Goal: Task Accomplishment & Management: Manage account settings

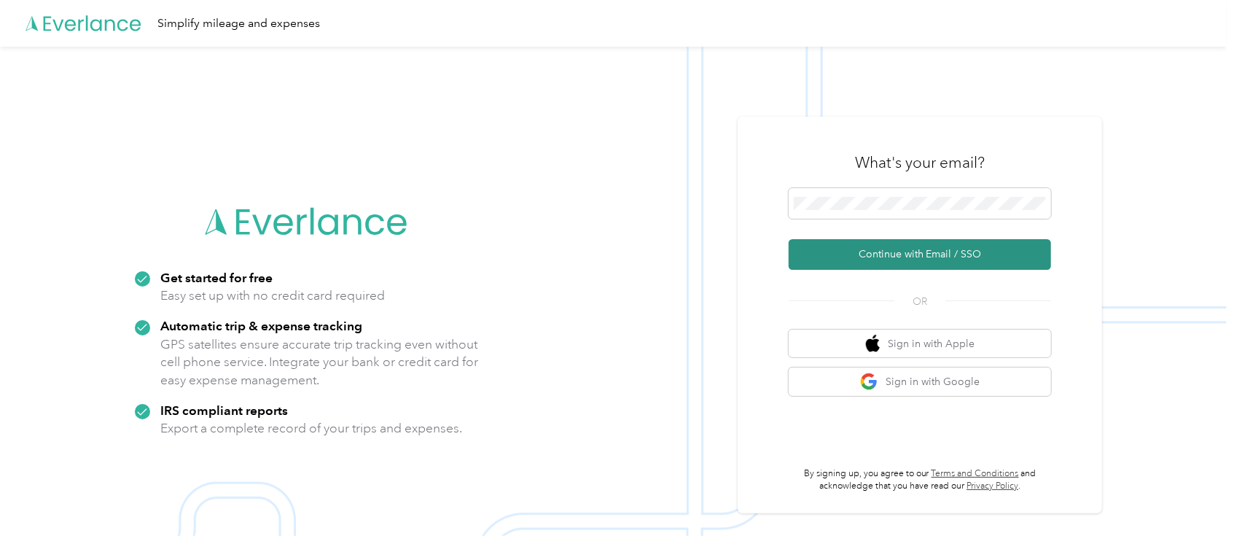
click at [929, 253] on button "Continue with Email / SSO" at bounding box center [920, 254] width 262 height 31
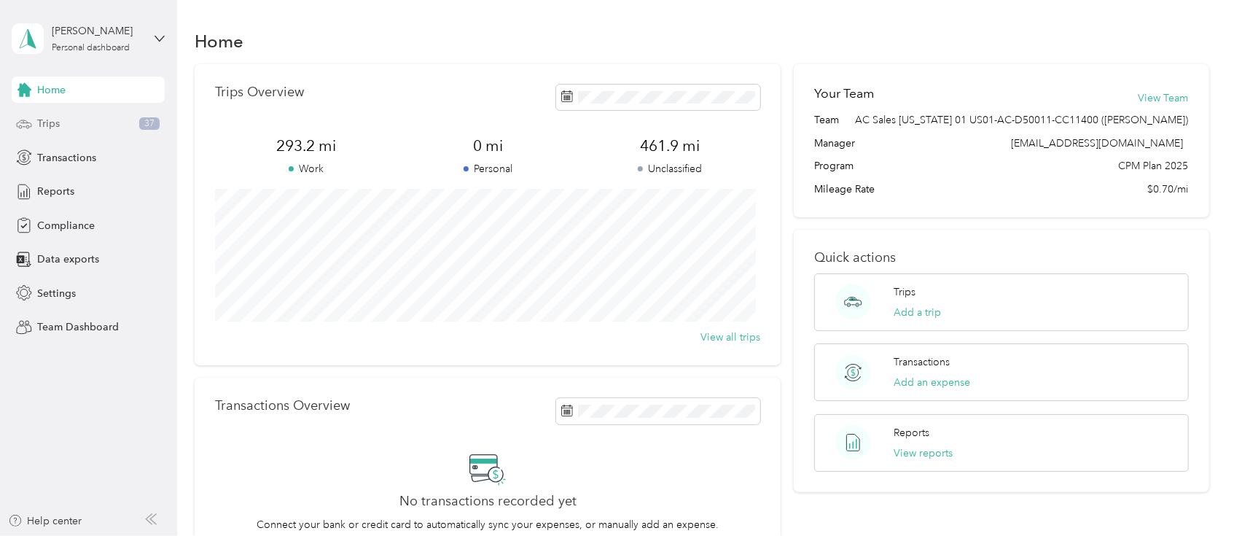
click at [42, 129] on span "Trips" at bounding box center [48, 123] width 23 height 15
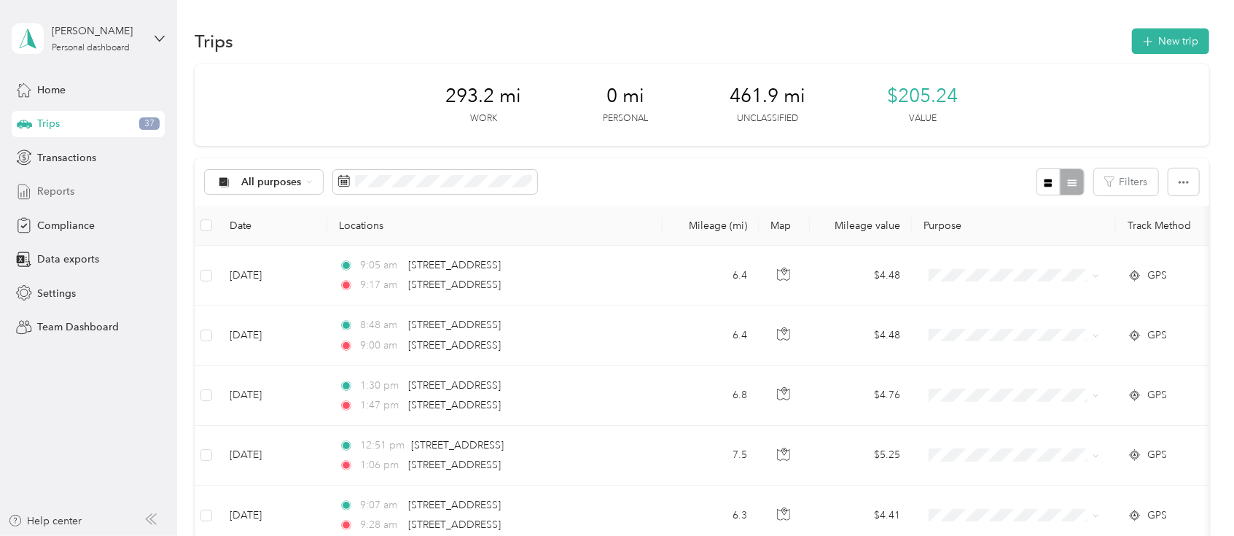
click at [62, 189] on span "Reports" at bounding box center [55, 191] width 37 height 15
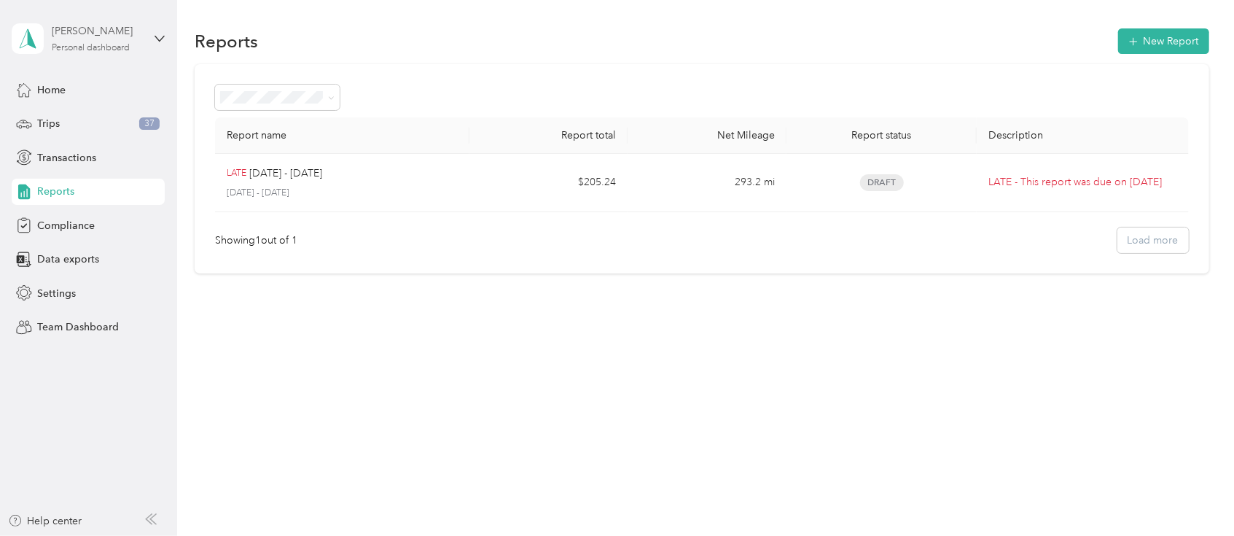
click at [52, 44] on div "Personal dashboard" at bounding box center [91, 48] width 78 height 9
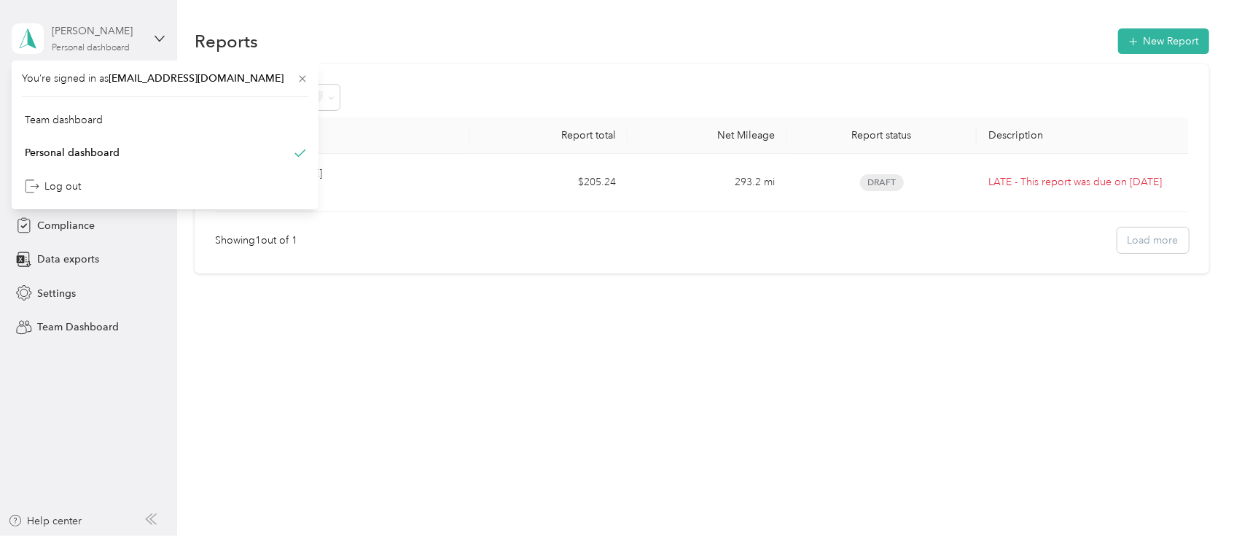
click at [58, 26] on div "kelsey blute" at bounding box center [97, 30] width 91 height 15
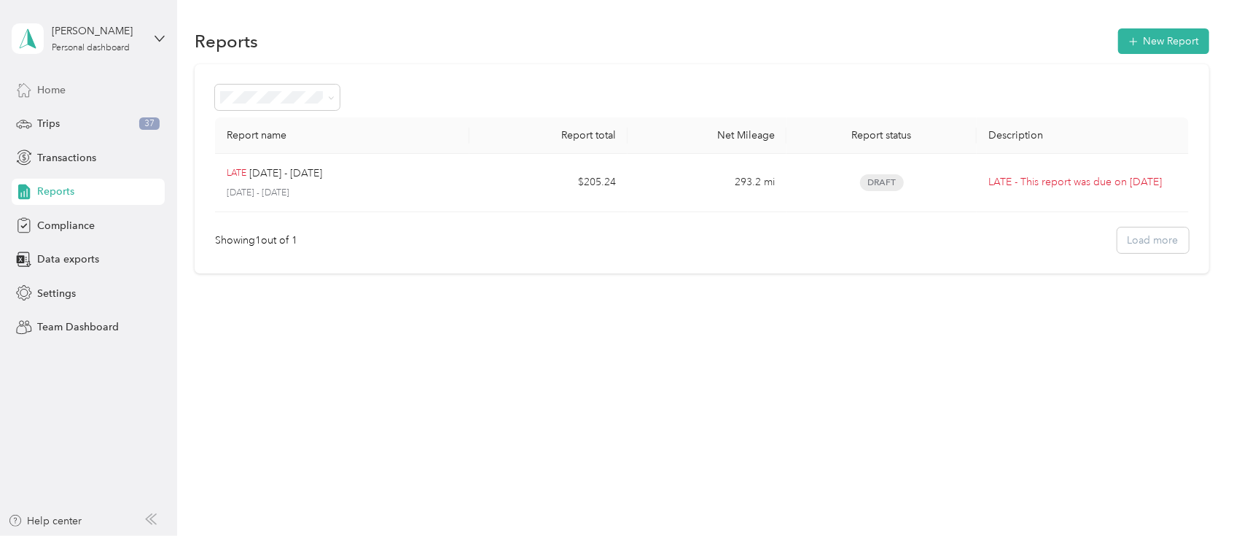
click at [42, 90] on span "Home" at bounding box center [51, 89] width 28 height 15
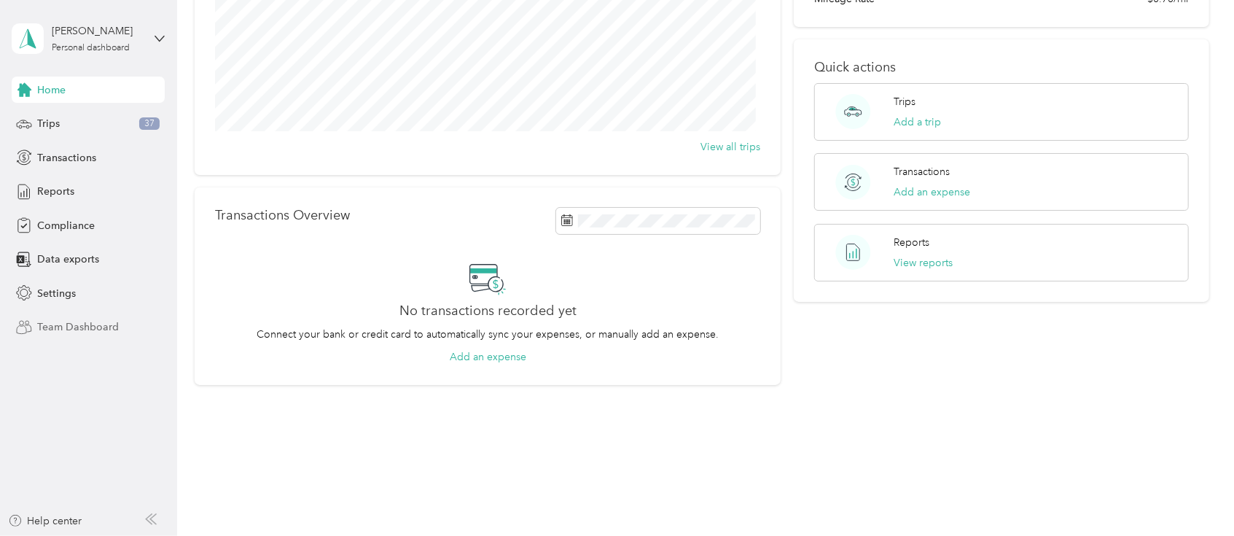
click at [69, 323] on span "Team Dashboard" at bounding box center [78, 326] width 82 height 15
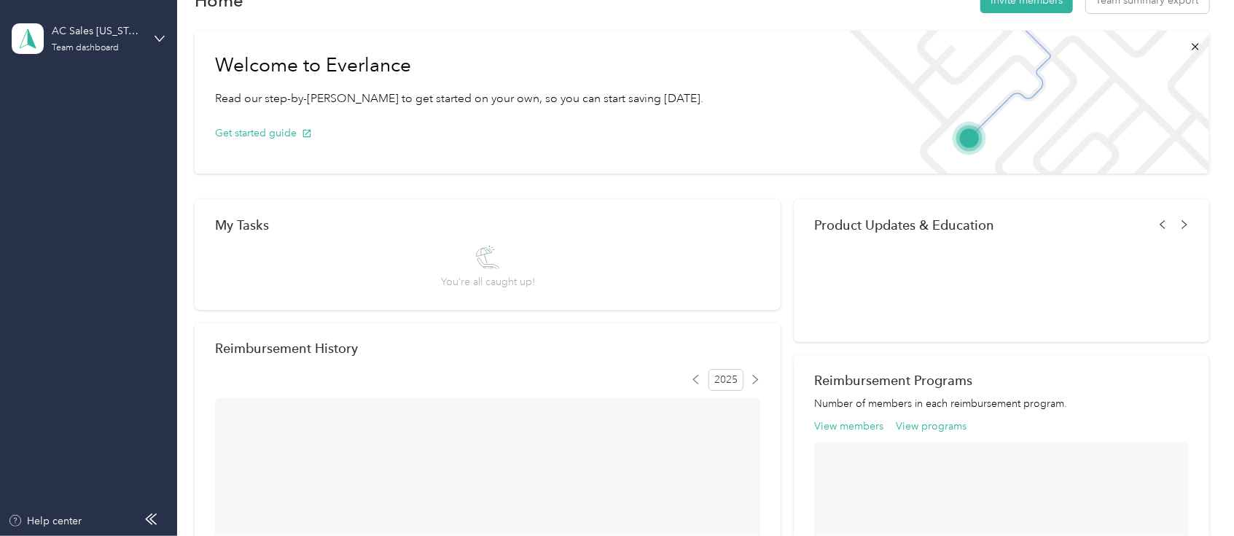
scroll to position [190, 0]
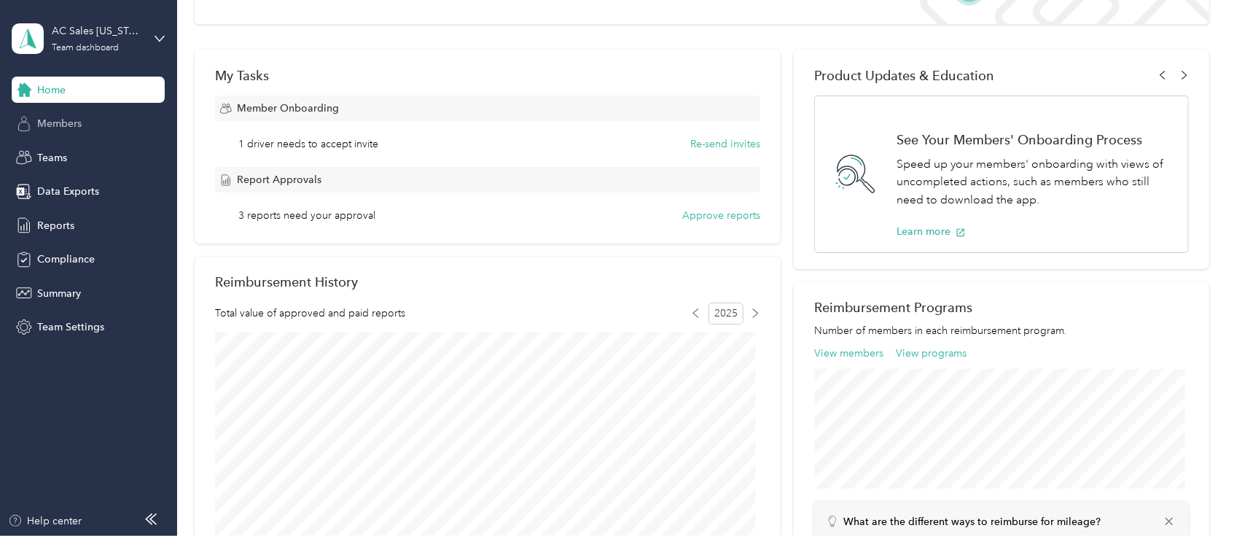
click at [69, 127] on span "Members" at bounding box center [59, 123] width 44 height 15
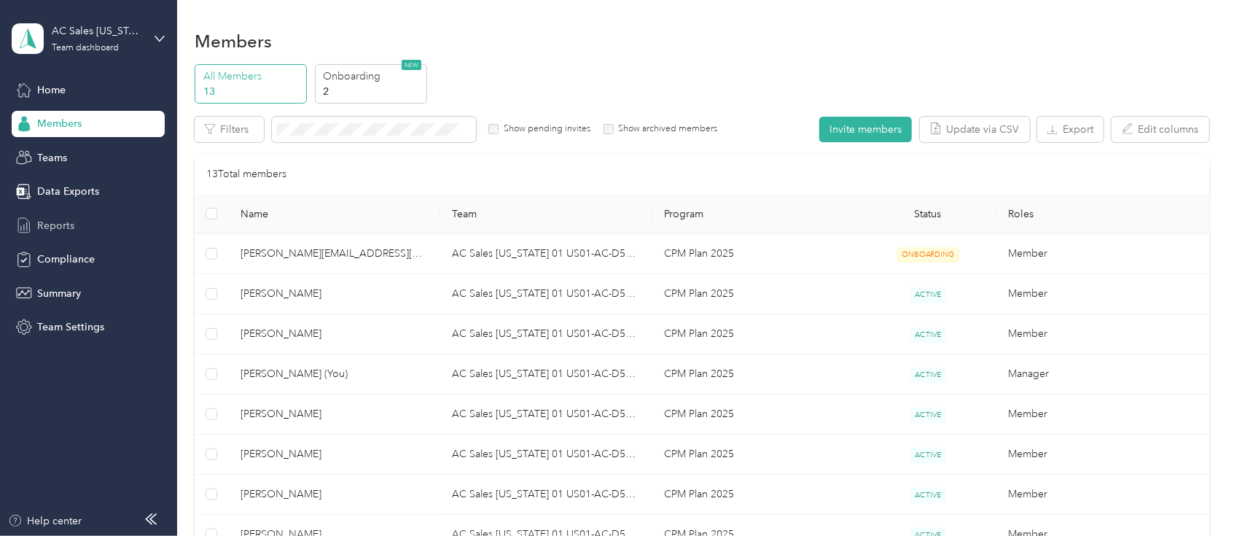
click at [58, 222] on span "Reports" at bounding box center [55, 225] width 37 height 15
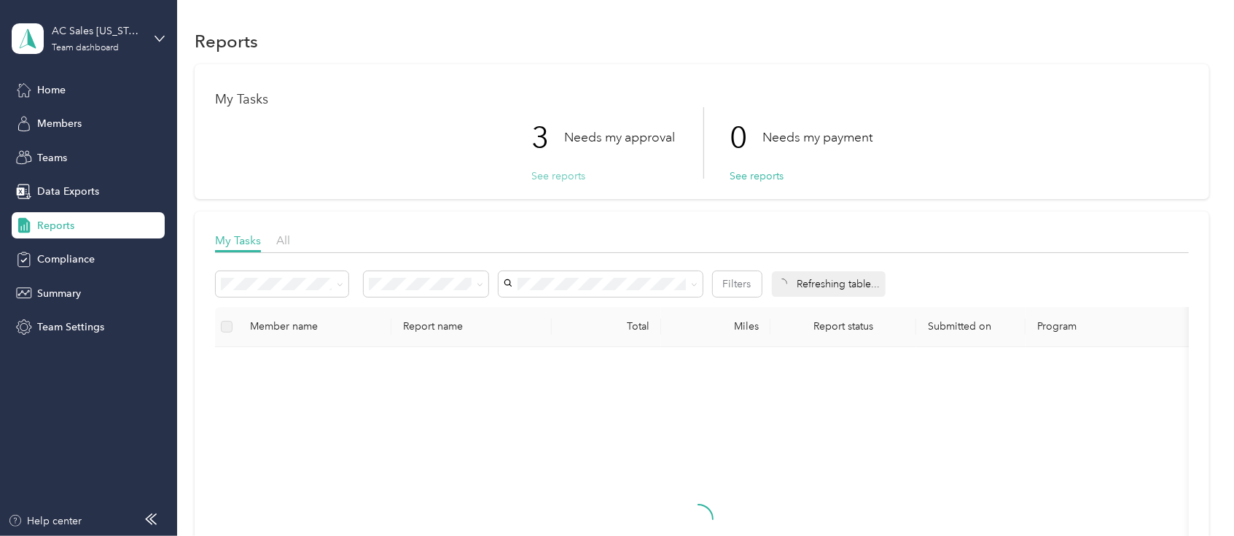
click at [567, 181] on button "See reports" at bounding box center [558, 175] width 54 height 15
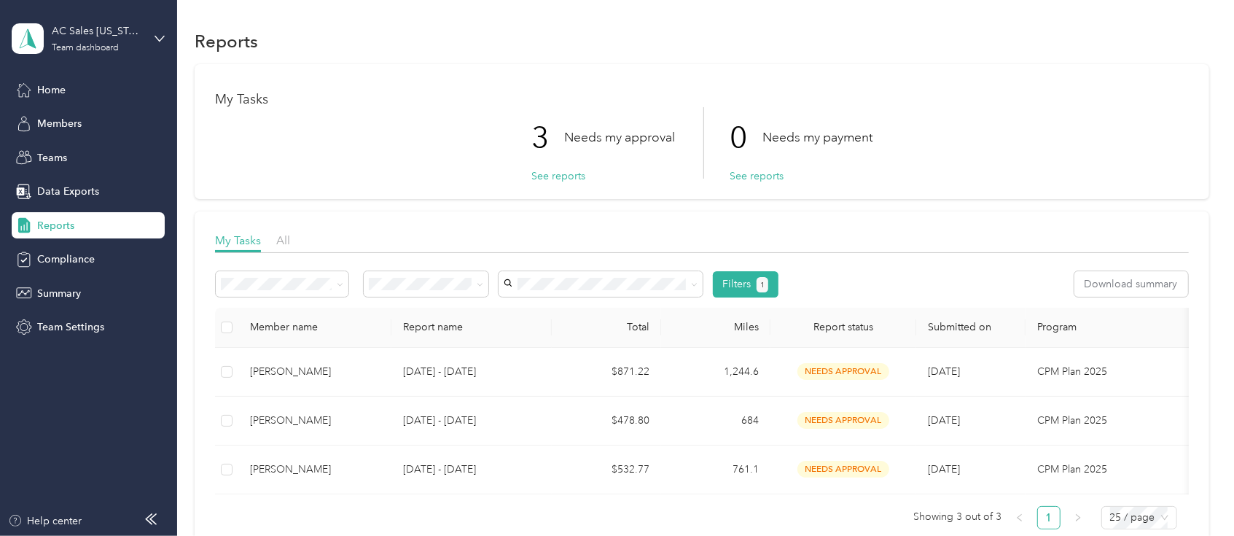
click at [240, 329] on th "Member name" at bounding box center [314, 328] width 153 height 40
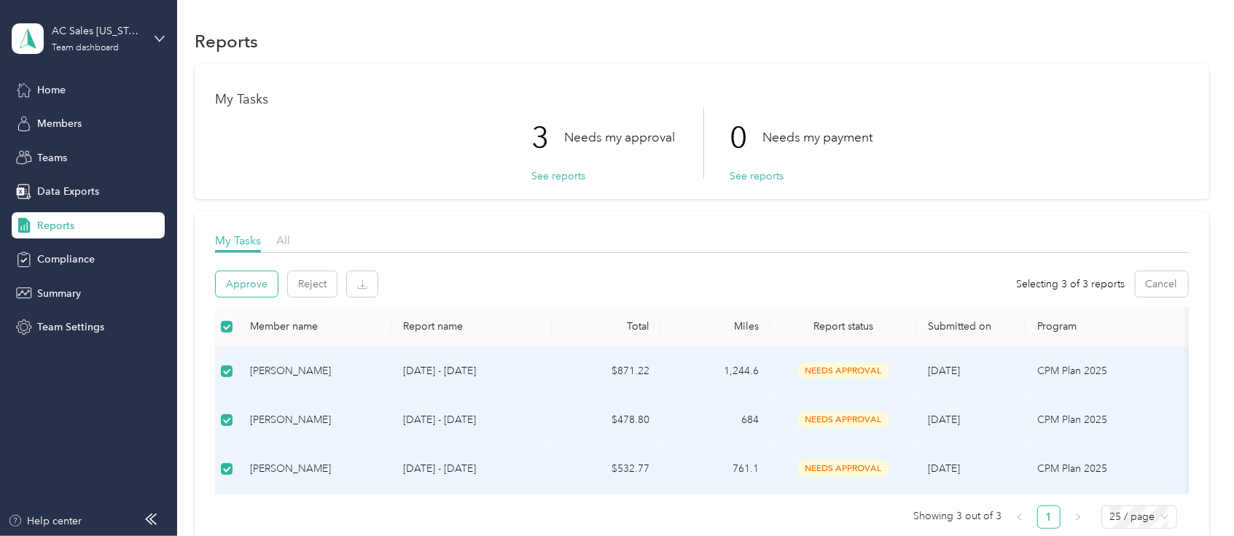
click at [238, 286] on button "Approve" at bounding box center [247, 284] width 62 height 26
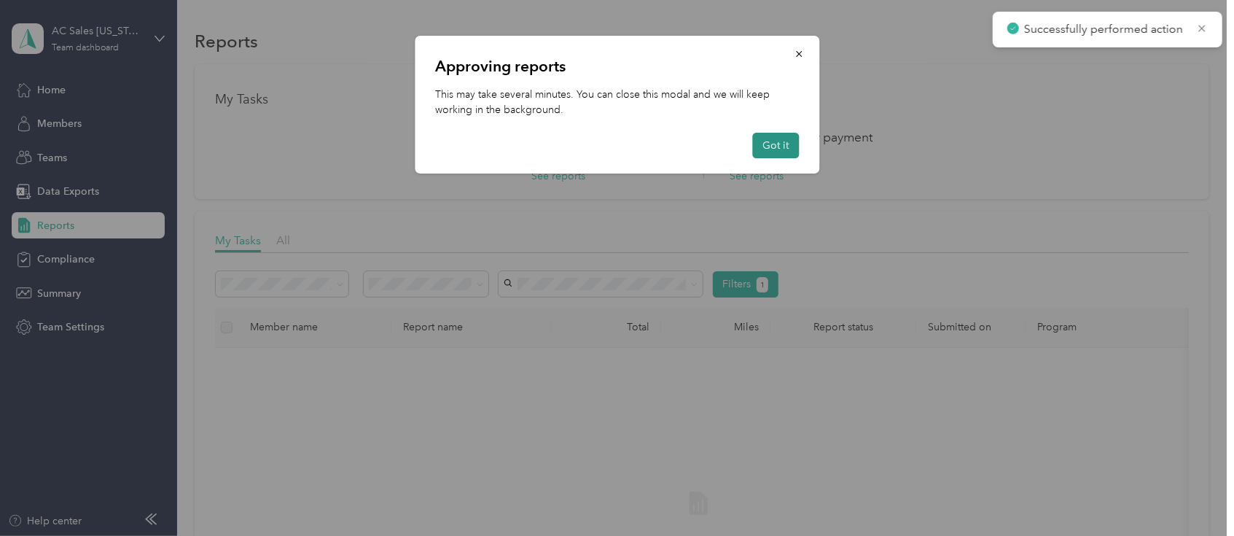
click at [773, 144] on button "Got it" at bounding box center [775, 146] width 47 height 26
